Goal: Information Seeking & Learning: Learn about a topic

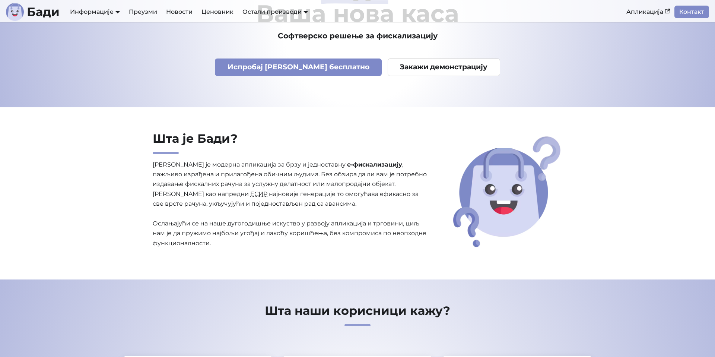
scroll to position [32, 0]
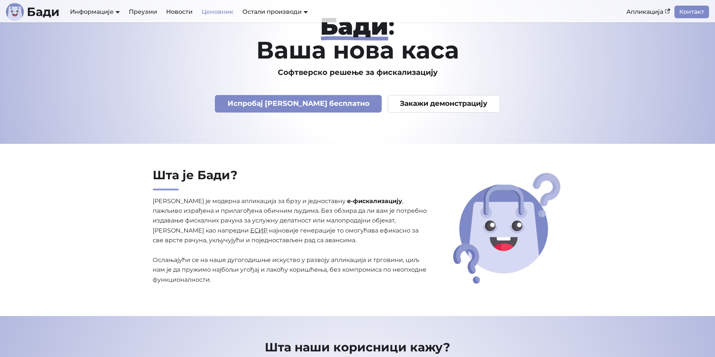
click at [220, 6] on link "Ценовник" at bounding box center [217, 12] width 41 height 13
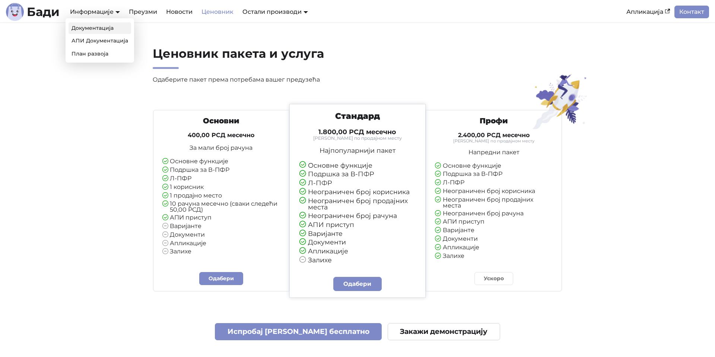
click at [93, 26] on link "Документација" at bounding box center [100, 28] width 63 height 12
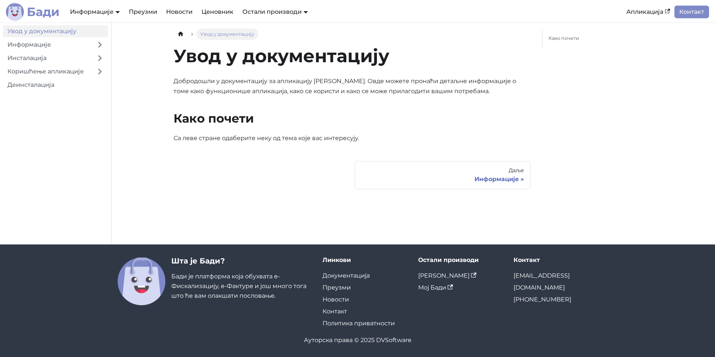
click at [34, 13] on b "Бади" at bounding box center [43, 12] width 33 height 12
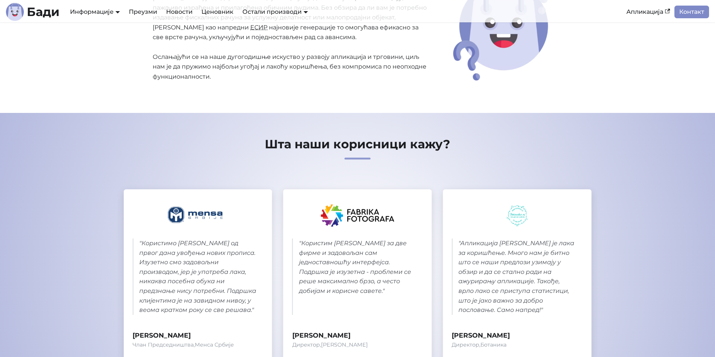
scroll to position [168, 0]
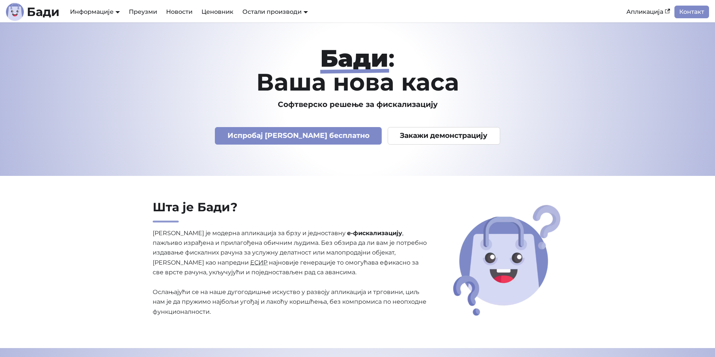
scroll to position [32, 0]
